Goal: Download file/media

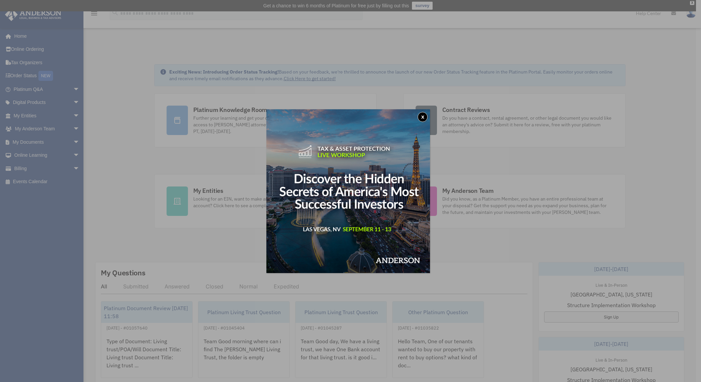
click at [32, 117] on div "x" at bounding box center [350, 191] width 701 height 382
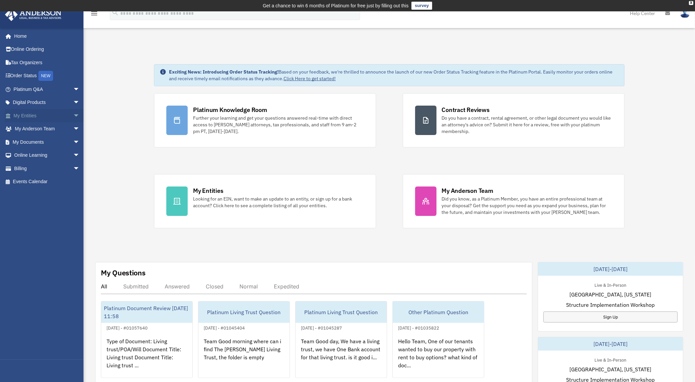
click at [37, 114] on link "My Entities arrow_drop_down" at bounding box center [47, 115] width 85 height 13
click at [73, 115] on span "arrow_drop_down" at bounding box center [79, 116] width 13 height 14
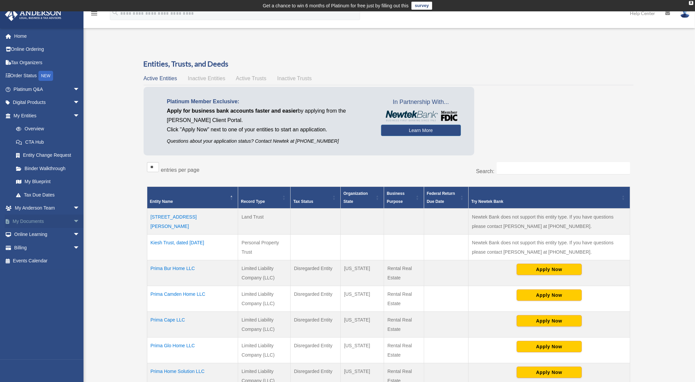
click at [46, 218] on link "My Documents arrow_drop_down" at bounding box center [47, 220] width 85 height 13
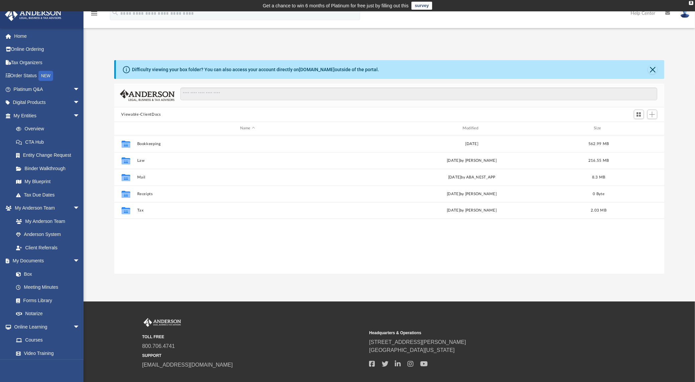
scroll to position [145, 543]
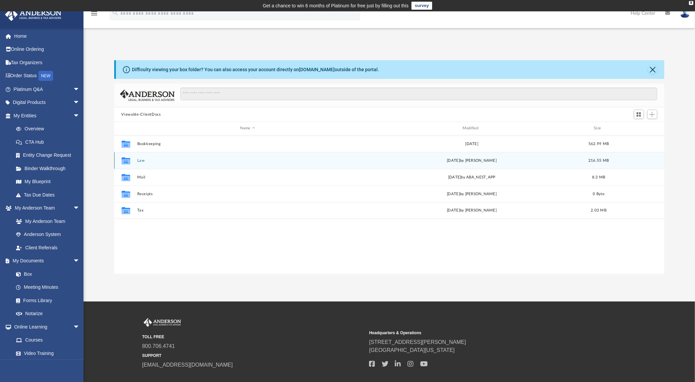
click at [143, 160] on button "Law" at bounding box center [247, 160] width 221 height 4
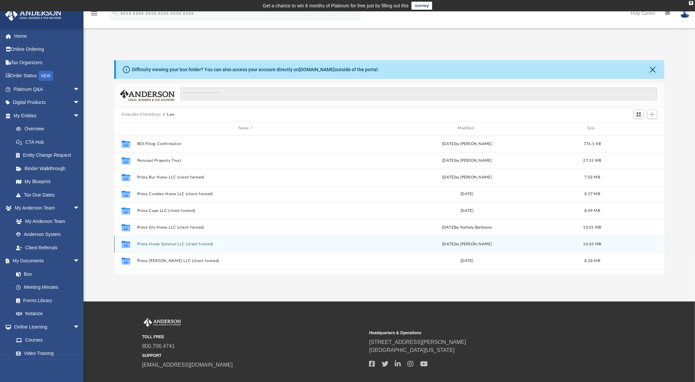
click at [165, 243] on button "Prima Home Solution LLC (client formed)" at bounding box center [246, 244] width 218 height 4
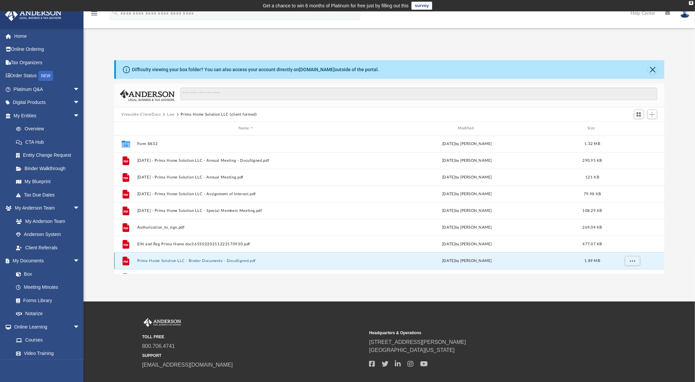
click at [216, 261] on button "Prima Home Solution LLC - Binder Documents - DocuSigned.pdf" at bounding box center [246, 260] width 218 height 4
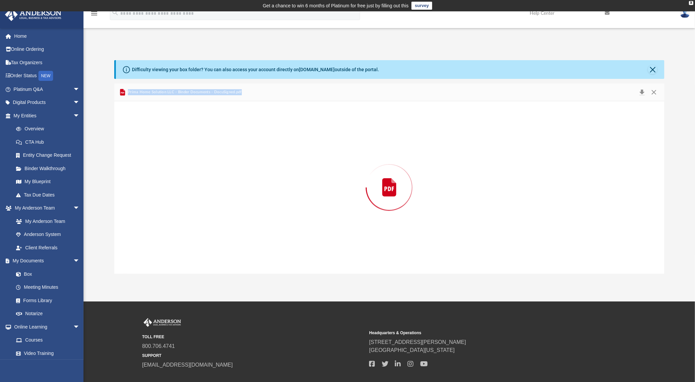
click at [216, 261] on div "Preview" at bounding box center [389, 187] width 550 height 172
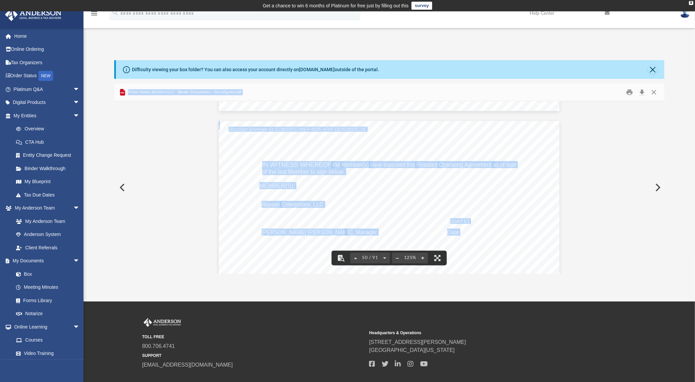
scroll to position [22117, 0]
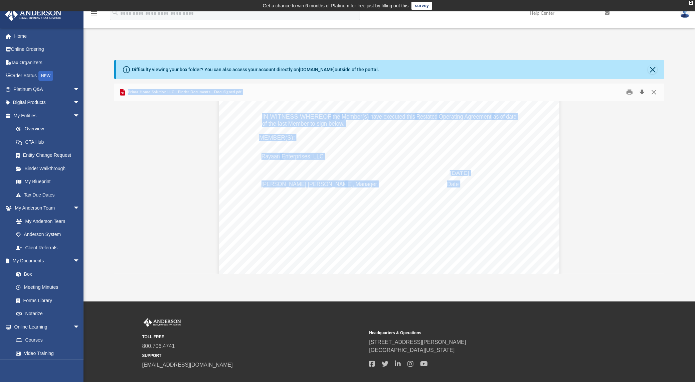
click at [642, 92] on button "Download" at bounding box center [642, 92] width 12 height 10
